Goal: Entertainment & Leisure: Consume media (video, audio)

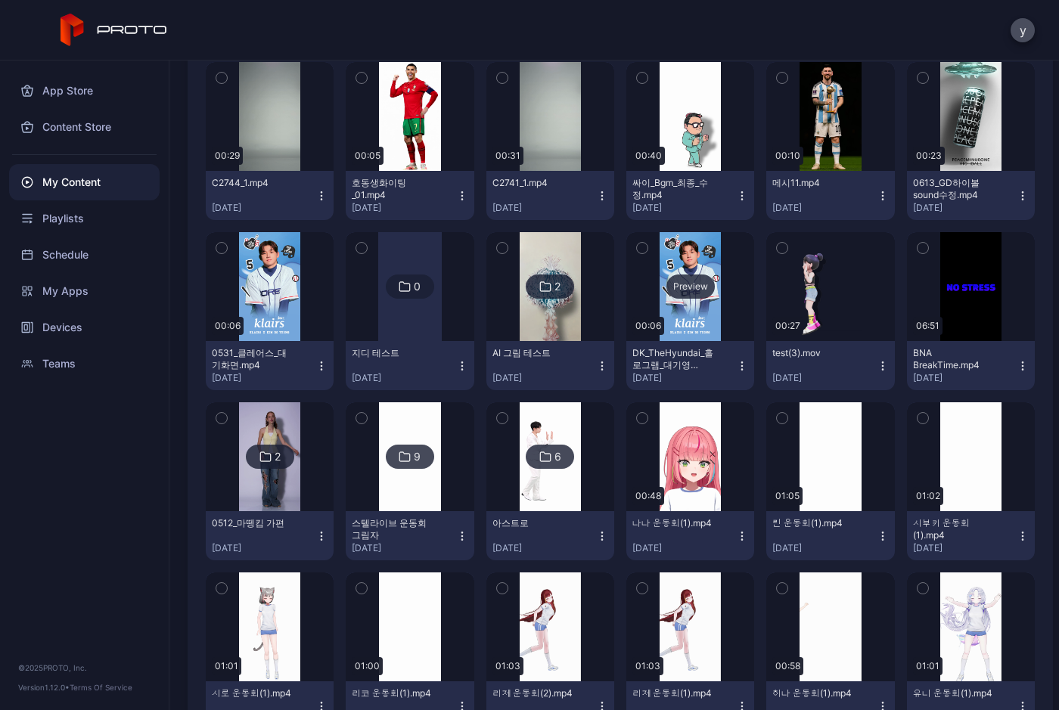
scroll to position [2411, 0]
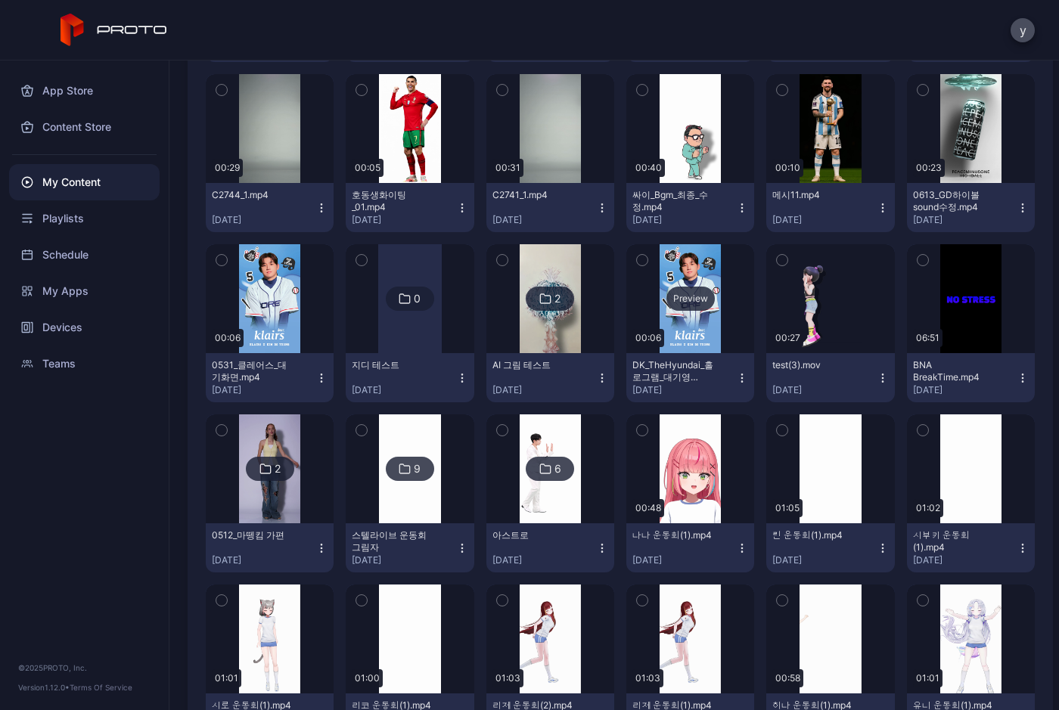
click at [701, 333] on div "Preview" at bounding box center [690, 298] width 128 height 109
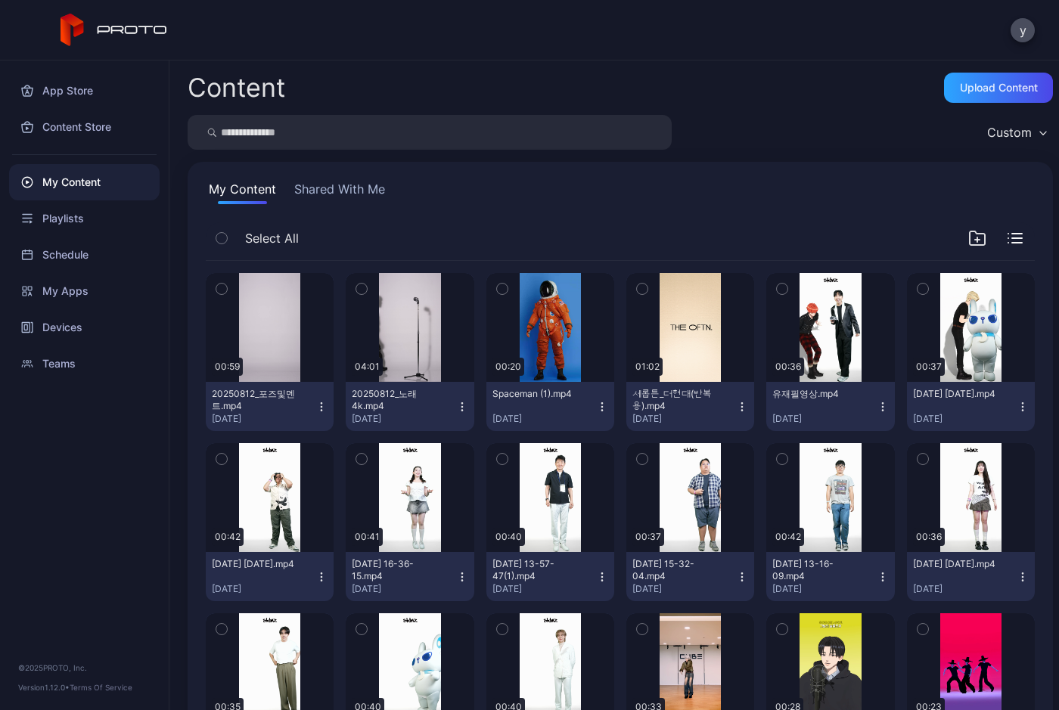
scroll to position [2411, 0]
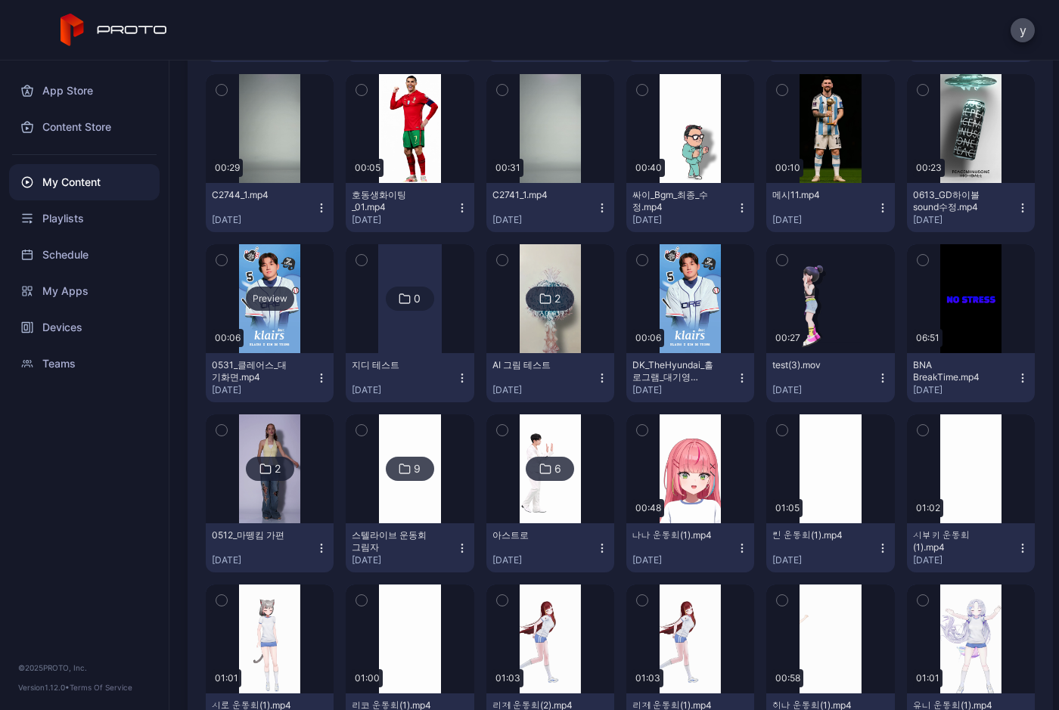
click at [287, 335] on div "Preview" at bounding box center [270, 298] width 128 height 109
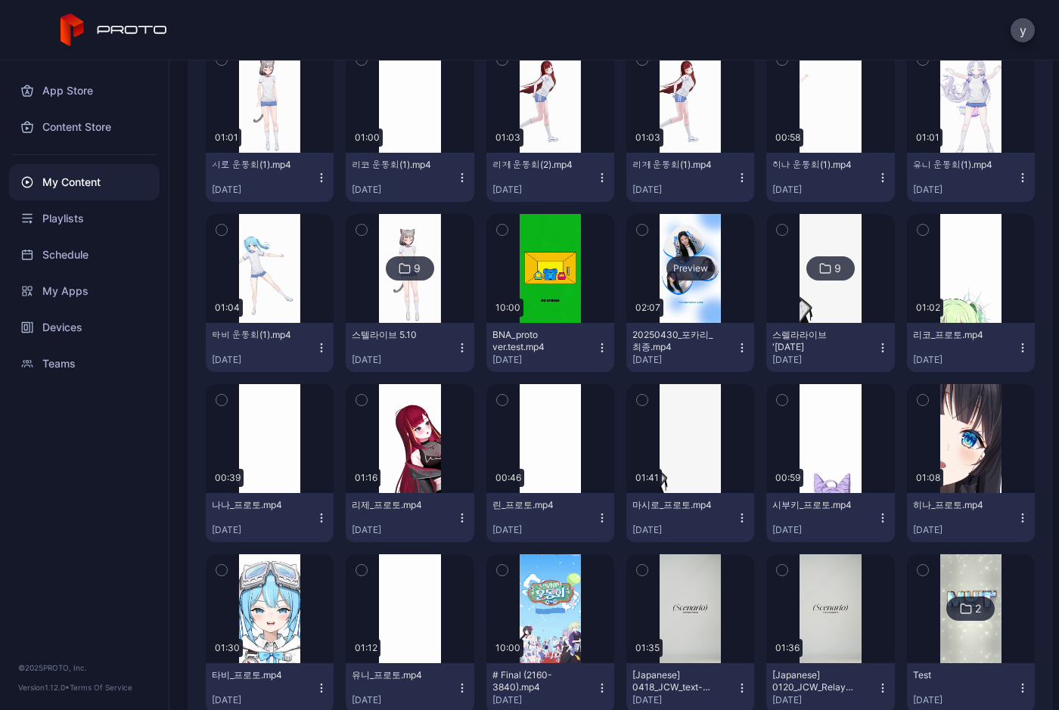
scroll to position [2950, 0]
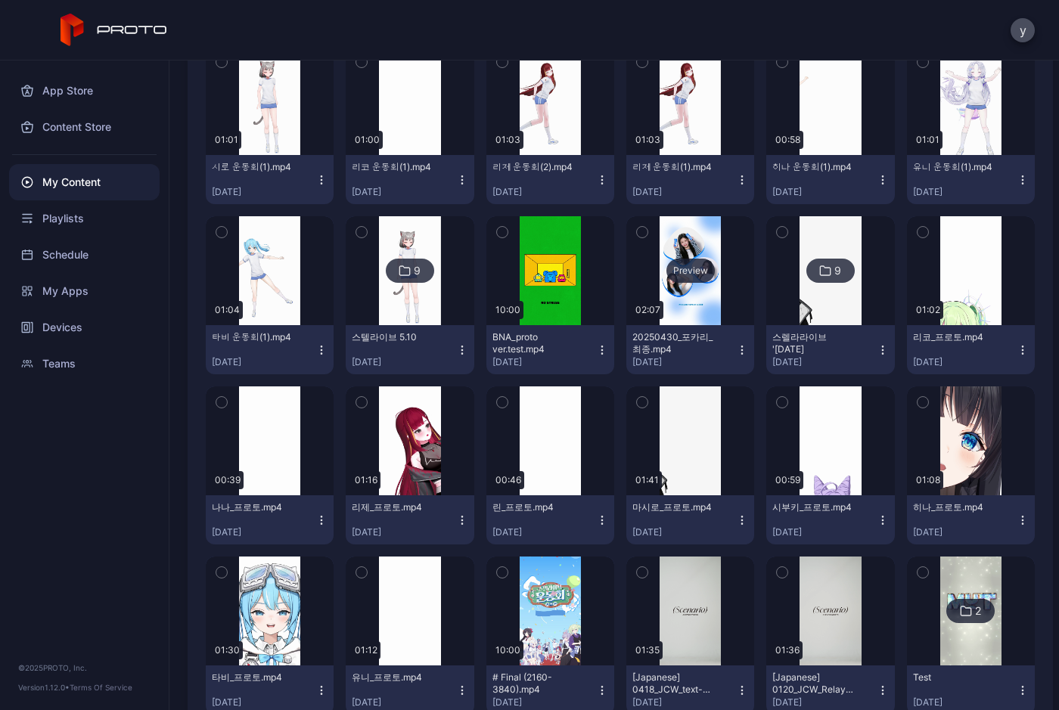
click at [684, 259] on div "Preview" at bounding box center [690, 271] width 48 height 24
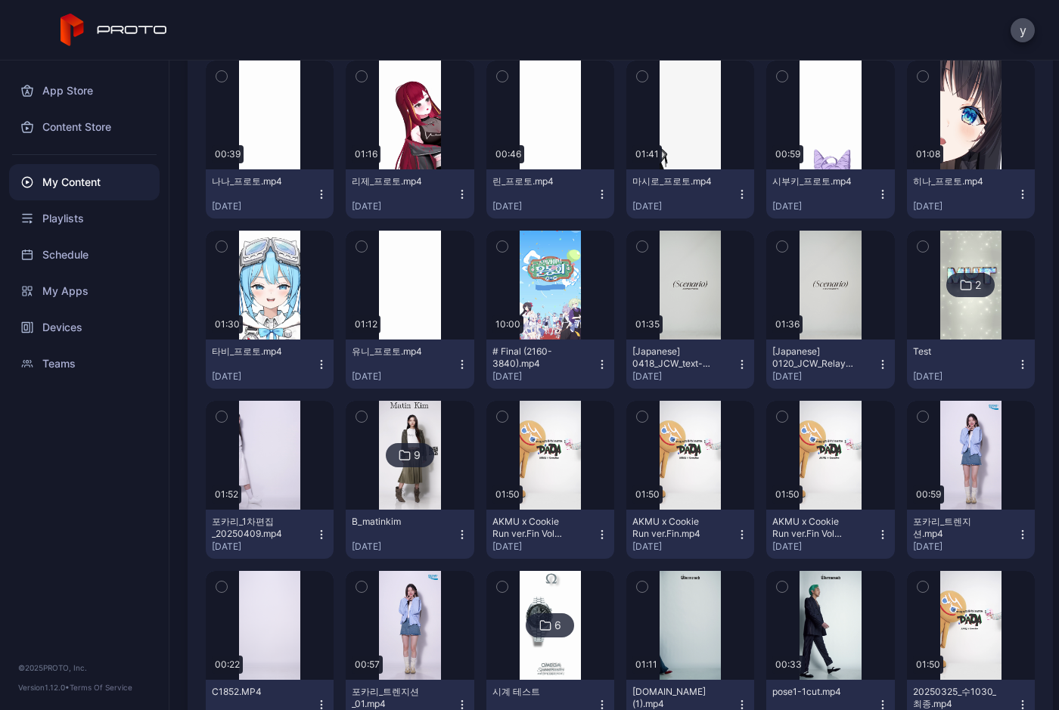
scroll to position [3252, 0]
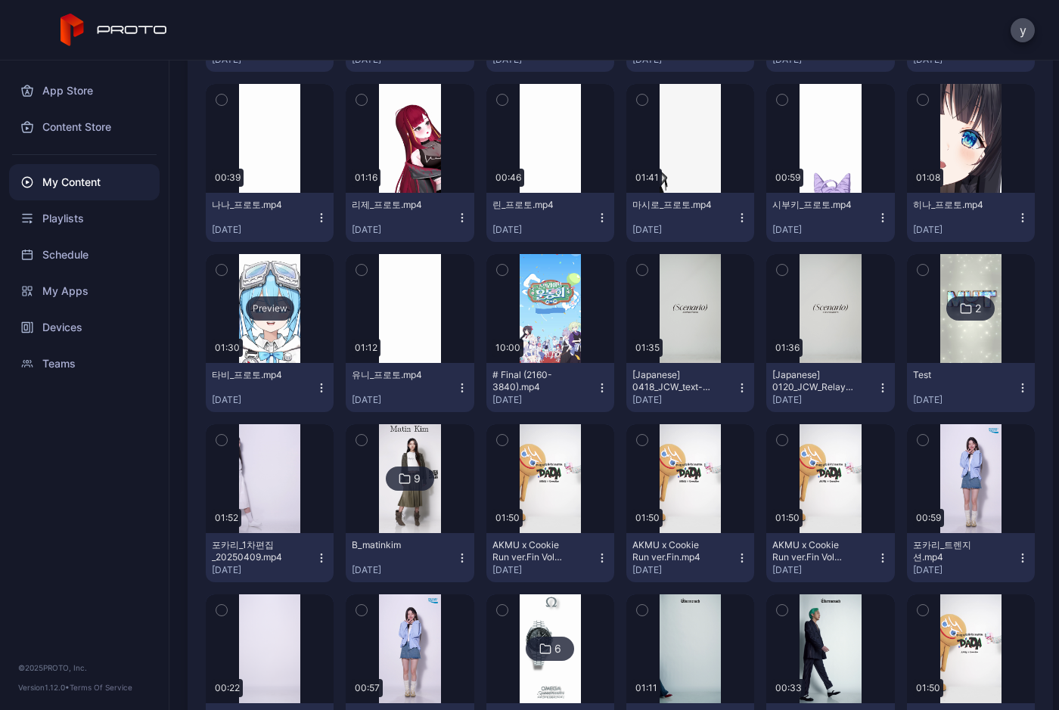
click at [284, 276] on div "Preview" at bounding box center [270, 308] width 128 height 109
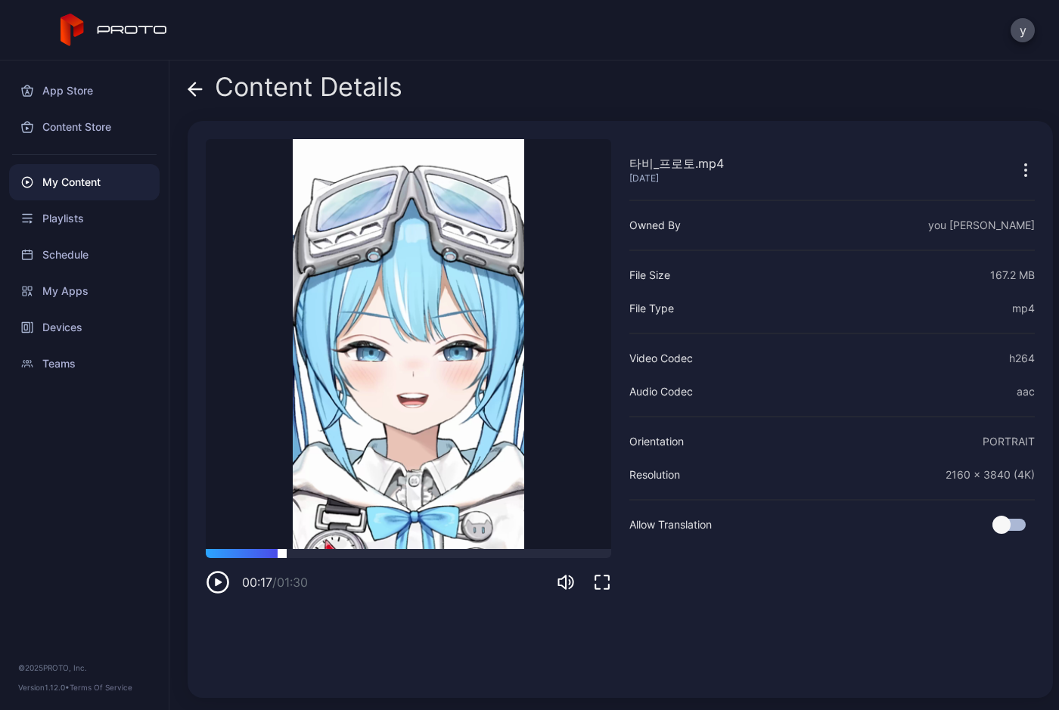
click at [282, 554] on div at bounding box center [408, 553] width 405 height 9
click at [331, 557] on div at bounding box center [408, 553] width 405 height 9
click at [394, 557] on div at bounding box center [408, 553] width 405 height 9
click at [503, 553] on div at bounding box center [408, 553] width 405 height 9
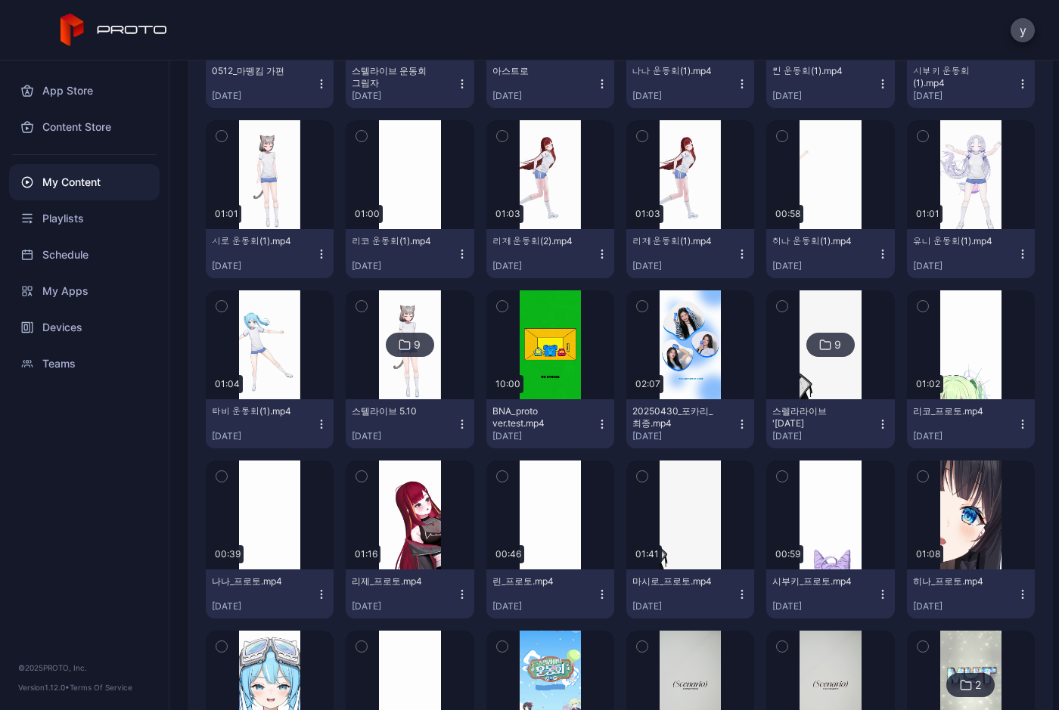
scroll to position [2874, 0]
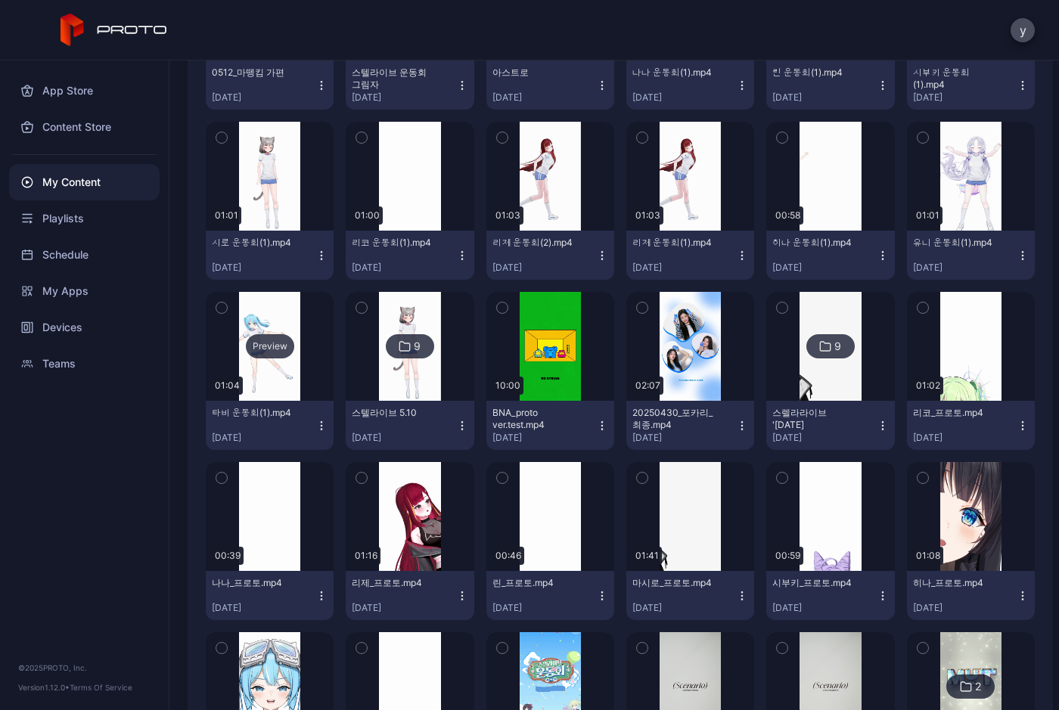
click at [261, 318] on div "Preview" at bounding box center [270, 346] width 128 height 109
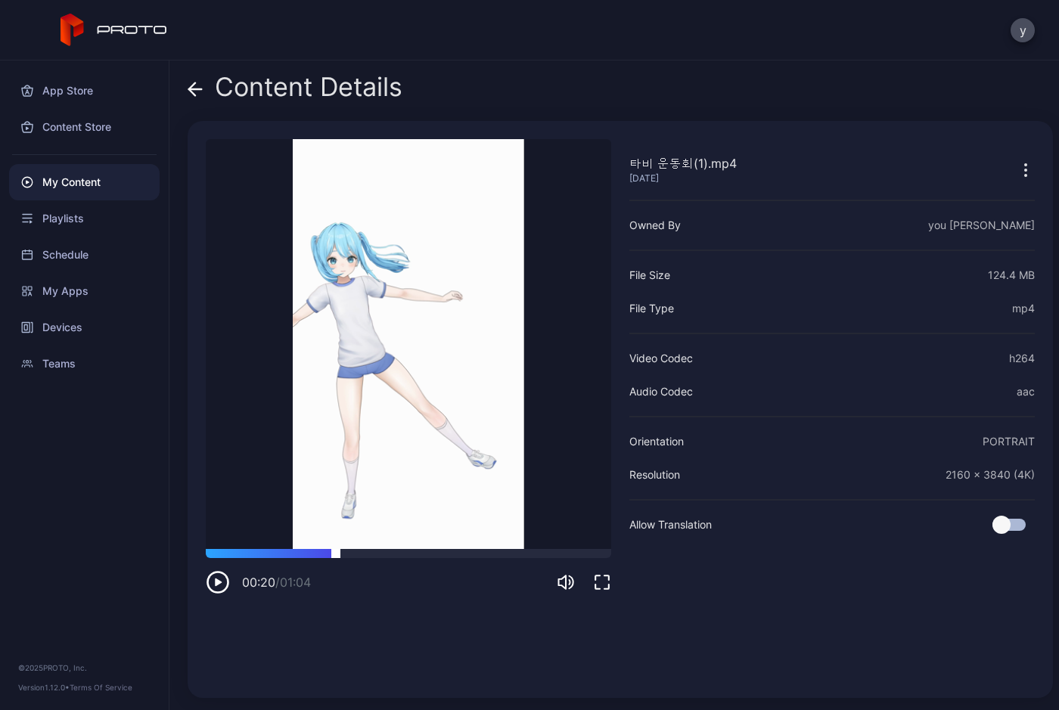
click at [336, 554] on div at bounding box center [408, 553] width 405 height 9
click at [436, 554] on div at bounding box center [408, 553] width 405 height 9
click at [501, 550] on div at bounding box center [408, 553] width 405 height 9
click at [544, 551] on div at bounding box center [408, 553] width 405 height 9
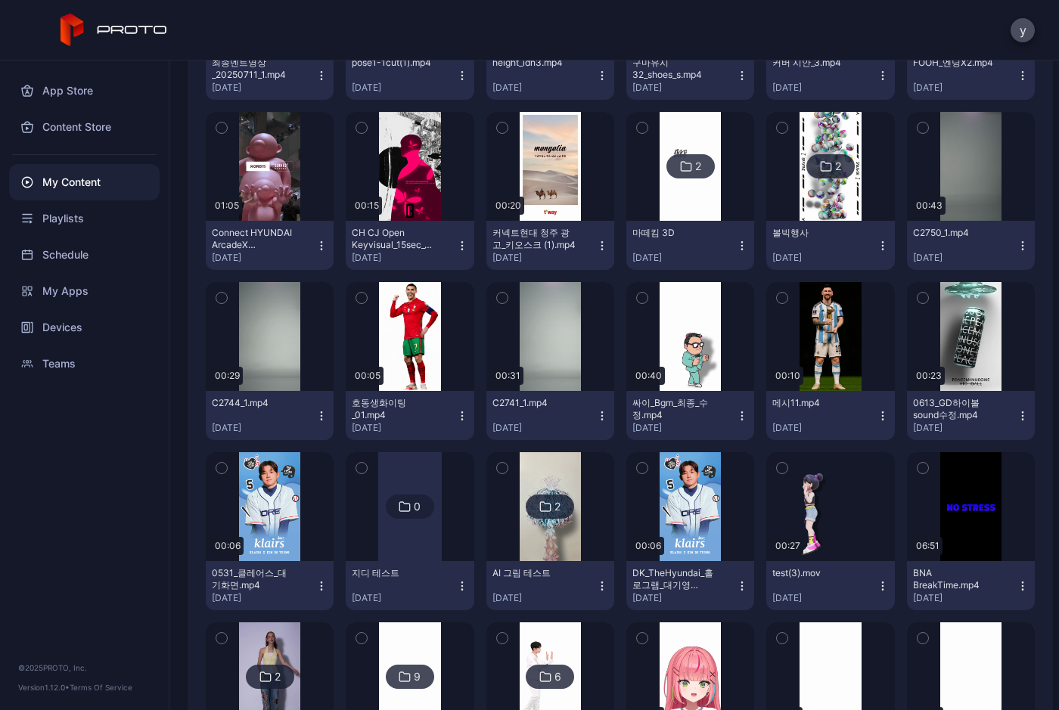
scroll to position [2193, 0]
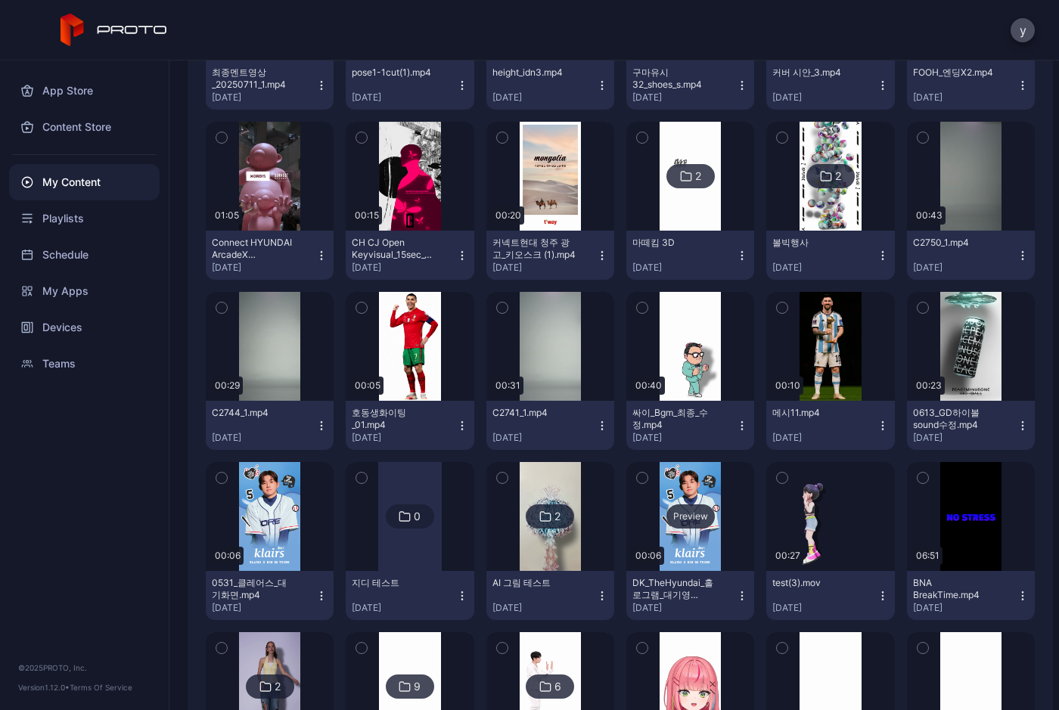
click at [708, 492] on div "Preview" at bounding box center [690, 516] width 128 height 109
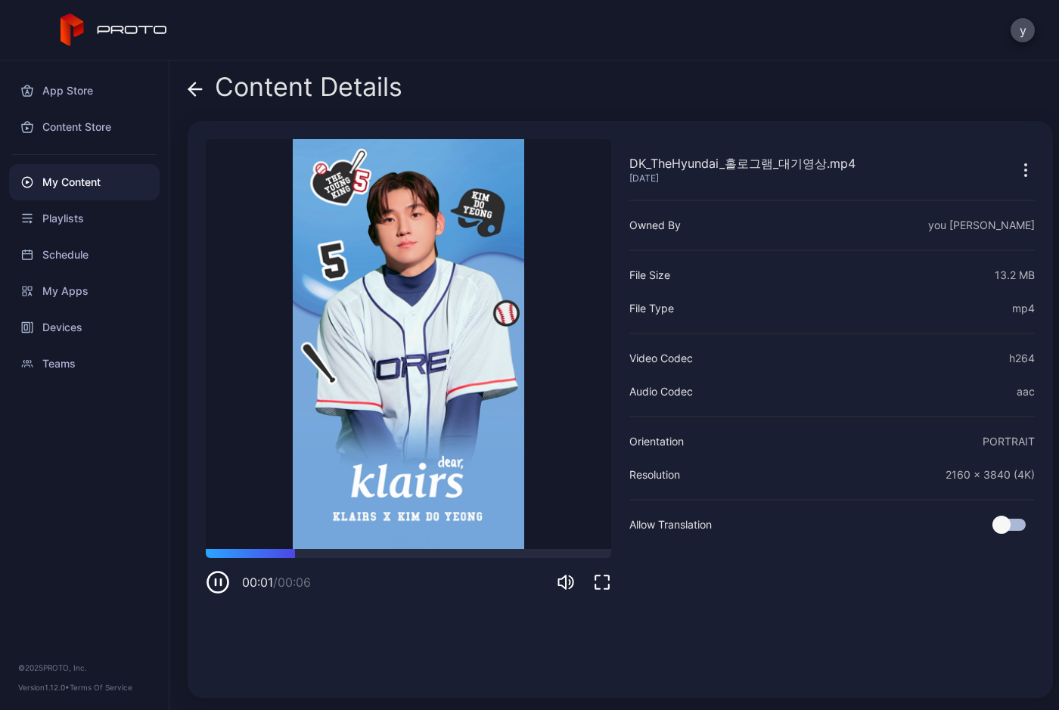
click at [340, 560] on div "00:01 / 00:06" at bounding box center [408, 571] width 405 height 45
click at [371, 554] on div at bounding box center [408, 553] width 405 height 9
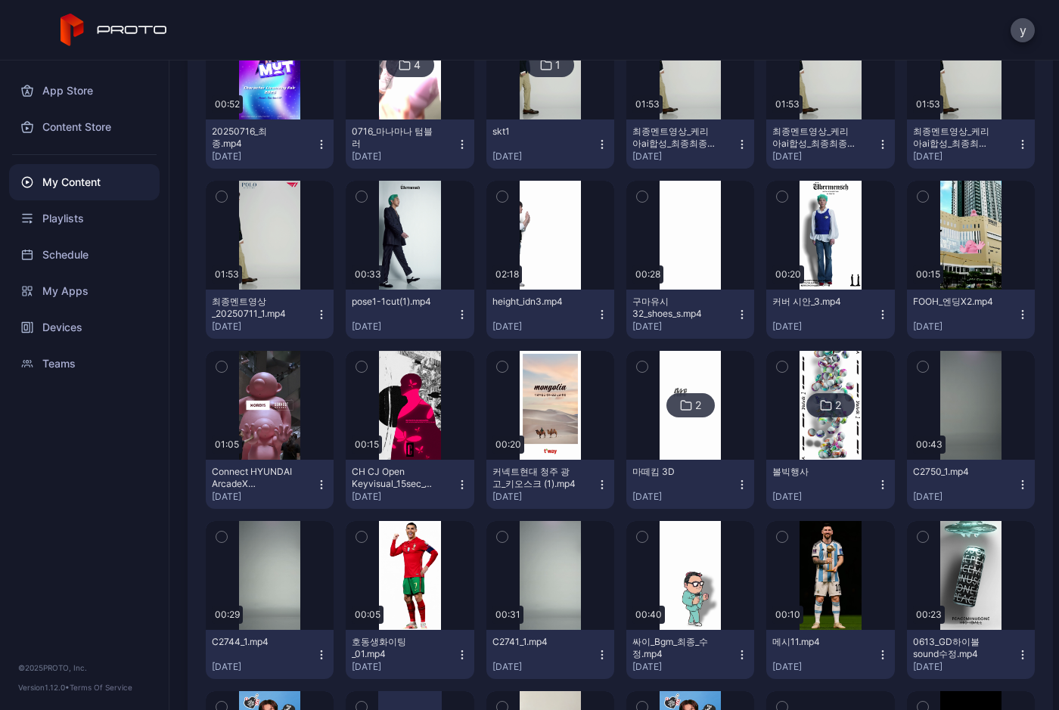
scroll to position [1891, 0]
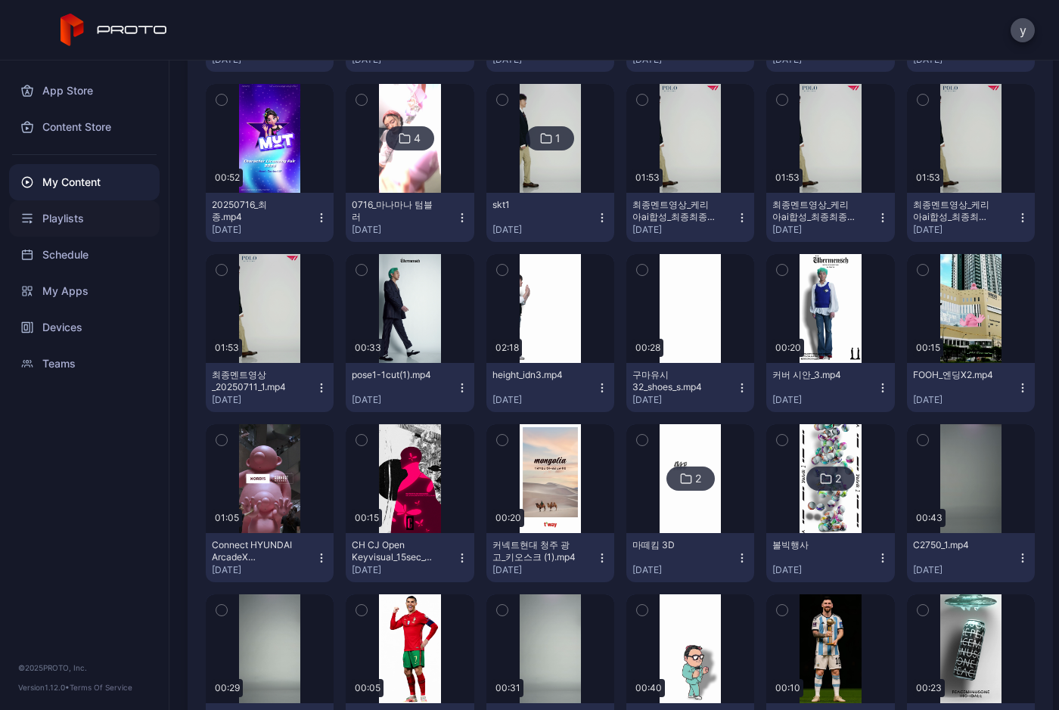
click at [79, 221] on div "Playlists" at bounding box center [84, 218] width 151 height 36
